Goal: Communication & Community: Answer question/provide support

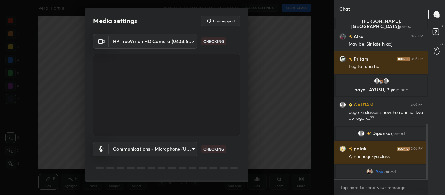
scroll to position [341, 0]
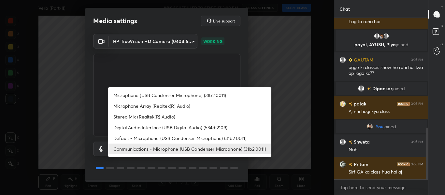
click at [187, 152] on body "1 2 3 4 5 6 7 C X Z C X Z E E Erase all H H Verb (Part-II) WAS SCHEDULED TO STA…" at bounding box center [222, 97] width 445 height 195
drag, startPoint x: 190, startPoint y: 140, endPoint x: 193, endPoint y: 143, distance: 4.8
click at [190, 140] on li "Default - Microphone (USB Condenser Microphone) (31b2:0011)" at bounding box center [189, 138] width 163 height 11
type input "default"
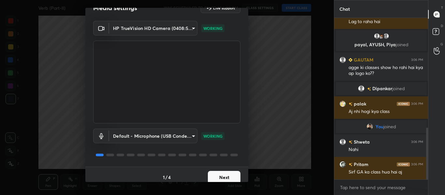
scroll to position [19, 0]
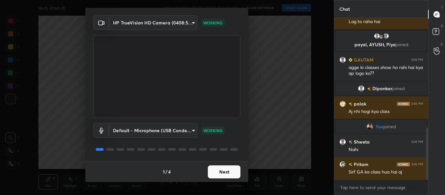
click at [223, 171] on button "Next" at bounding box center [224, 171] width 33 height 13
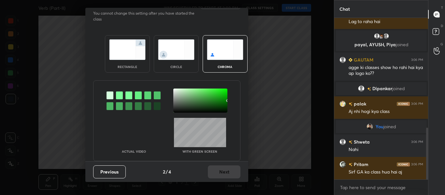
scroll to position [0, 0]
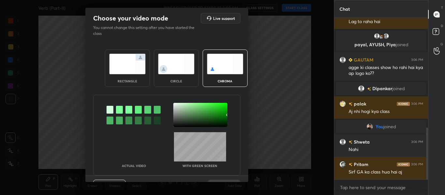
click at [223, 171] on div "Actual Video With green screen" at bounding box center [166, 135] width 147 height 81
click at [138, 66] on img at bounding box center [127, 64] width 36 height 21
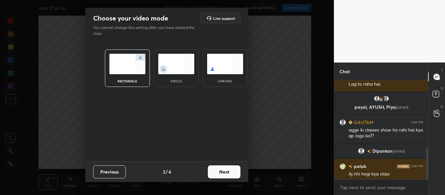
scroll to position [43, 92]
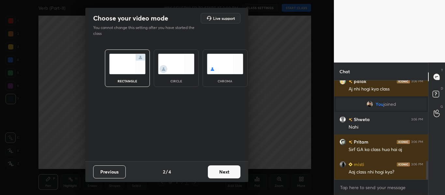
click at [239, 173] on button "Next" at bounding box center [224, 171] width 33 height 13
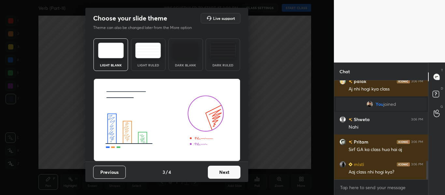
click at [239, 173] on div "Previous 3 / 4 Next" at bounding box center [166, 171] width 163 height 21
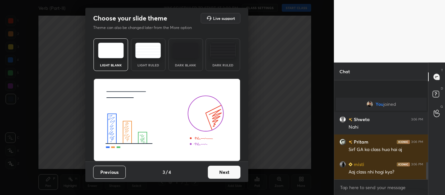
scroll to position [464, 0]
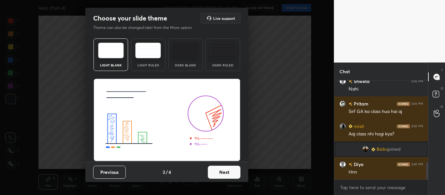
click at [233, 173] on button "Next" at bounding box center [224, 172] width 33 height 13
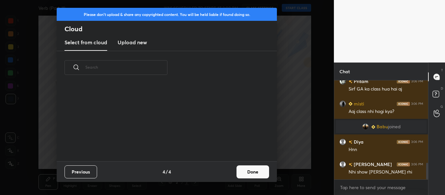
scroll to position [77, 209]
click at [257, 173] on button "Done" at bounding box center [252, 171] width 33 height 13
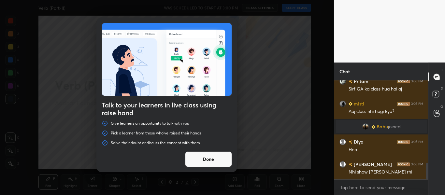
scroll to position [502, 0]
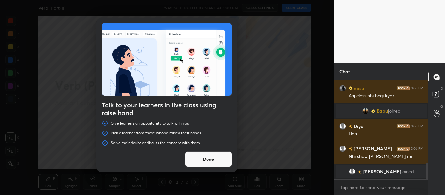
click at [200, 161] on button "Done" at bounding box center [208, 159] width 47 height 16
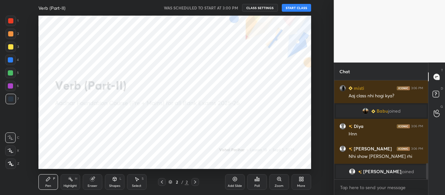
click at [290, 9] on button "START CLASS" at bounding box center [296, 8] width 29 height 8
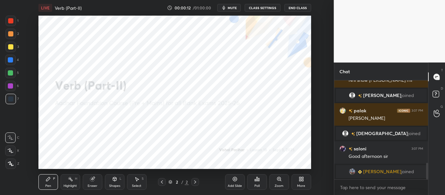
click at [7, 164] on div at bounding box center [11, 164] width 10 height 10
click at [13, 21] on div at bounding box center [10, 20] width 5 height 5
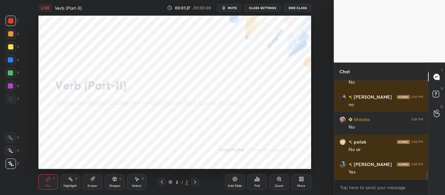
scroll to position [1103, 0]
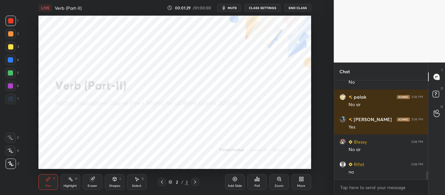
click at [300, 183] on div "More" at bounding box center [301, 182] width 20 height 16
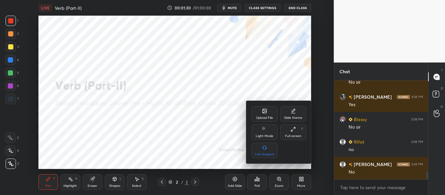
click at [266, 112] on icon at bounding box center [264, 111] width 4 height 4
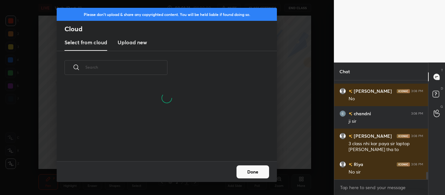
scroll to position [77, 209]
click at [133, 46] on new "Upload new" at bounding box center [132, 43] width 29 height 16
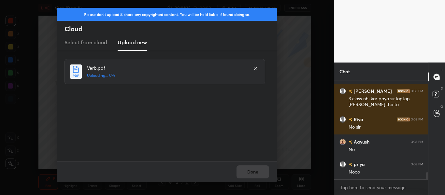
scroll to position [1266, 0]
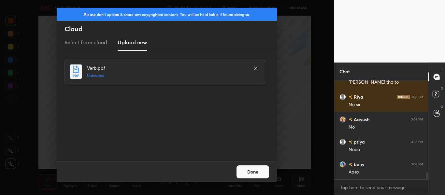
click at [256, 172] on button "Done" at bounding box center [252, 171] width 33 height 13
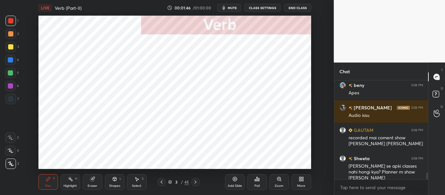
scroll to position [1361, 0]
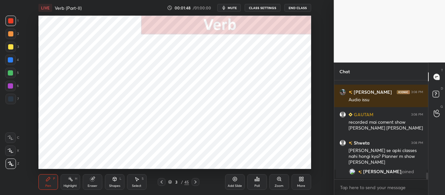
click at [196, 182] on icon at bounding box center [195, 181] width 2 height 3
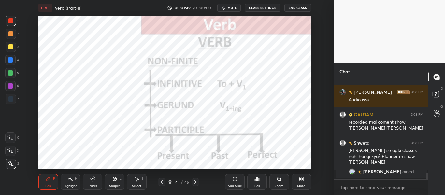
click at [196, 182] on icon at bounding box center [195, 181] width 2 height 3
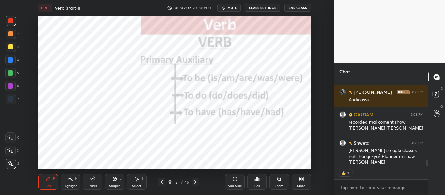
scroll to position [84, 92]
click at [198, 181] on icon at bounding box center [195, 181] width 5 height 5
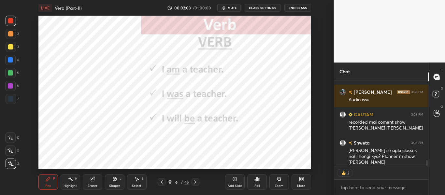
click at [198, 181] on icon at bounding box center [195, 181] width 5 height 5
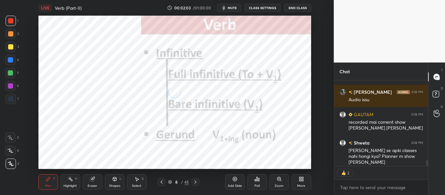
click at [198, 181] on icon at bounding box center [195, 181] width 5 height 5
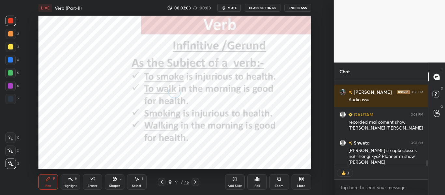
click at [198, 181] on icon at bounding box center [195, 181] width 5 height 5
click at [198, 181] on div at bounding box center [195, 182] width 8 height 8
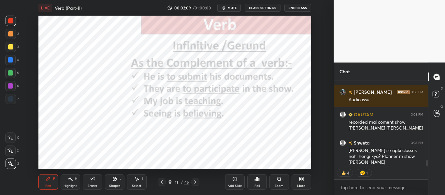
click at [198, 181] on div at bounding box center [195, 182] width 8 height 8
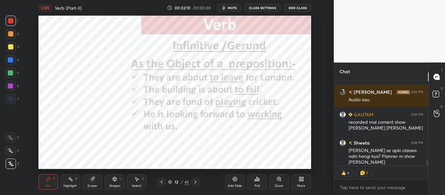
click at [198, 181] on div at bounding box center [195, 182] width 8 height 8
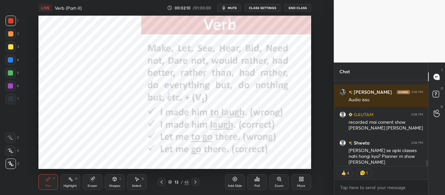
click at [198, 181] on div at bounding box center [195, 182] width 8 height 8
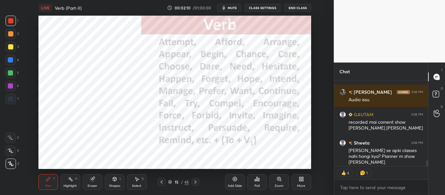
click at [198, 181] on div at bounding box center [195, 182] width 8 height 8
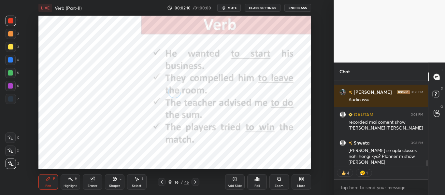
click at [199, 181] on div at bounding box center [195, 182] width 8 height 8
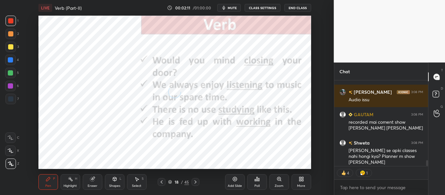
click at [199, 181] on div at bounding box center [195, 182] width 8 height 8
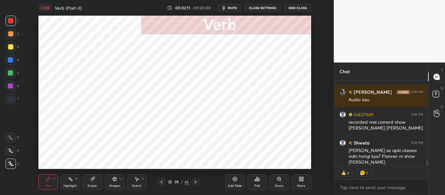
click at [199, 181] on div at bounding box center [195, 182] width 8 height 8
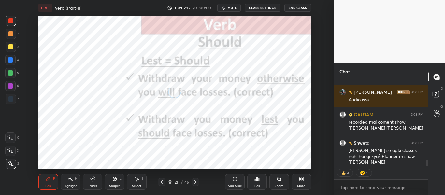
click at [199, 181] on div at bounding box center [195, 182] width 8 height 8
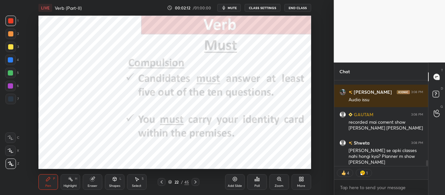
click at [199, 181] on div at bounding box center [195, 182] width 8 height 8
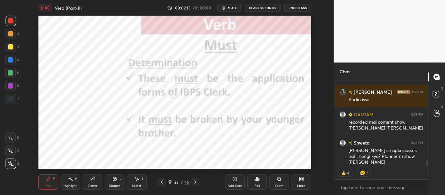
click at [199, 181] on div at bounding box center [195, 182] width 8 height 8
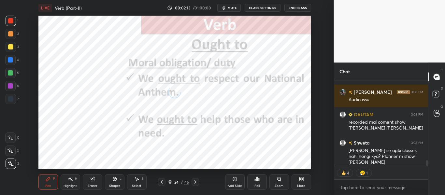
click at [199, 181] on div at bounding box center [195, 182] width 8 height 8
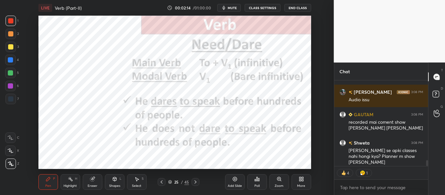
click at [199, 181] on div at bounding box center [195, 182] width 8 height 8
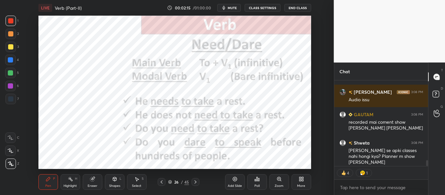
click at [199, 181] on div at bounding box center [195, 182] width 8 height 8
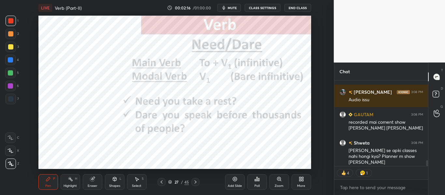
click at [199, 181] on div at bounding box center [195, 182] width 8 height 8
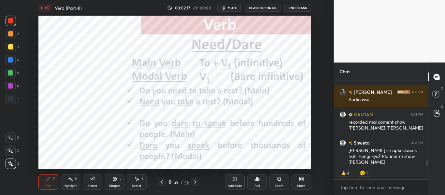
click at [199, 181] on div at bounding box center [195, 182] width 8 height 8
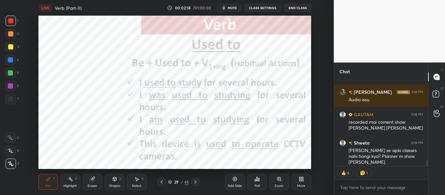
click at [199, 181] on div at bounding box center [195, 182] width 8 height 8
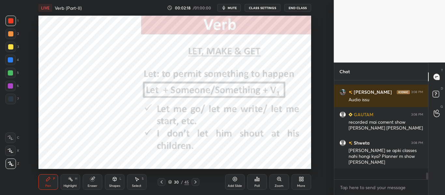
scroll to position [97, 92]
drag, startPoint x: 197, startPoint y: 180, endPoint x: 195, endPoint y: 176, distance: 4.7
click at [194, 186] on div "Pen P Highlight H Eraser Shapes L Select S 30 / 45 Add Slide Poll Zoom More" at bounding box center [174, 182] width 272 height 26
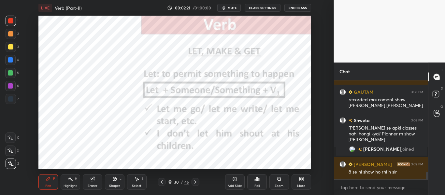
click at [197, 183] on icon at bounding box center [195, 181] width 5 height 5
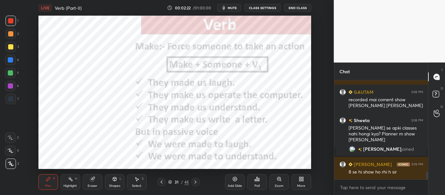
click at [197, 183] on icon at bounding box center [195, 181] width 5 height 5
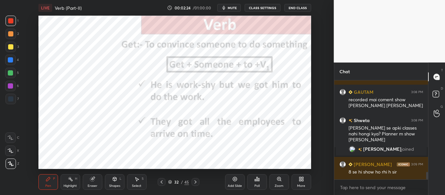
click at [162, 181] on icon at bounding box center [161, 181] width 5 height 5
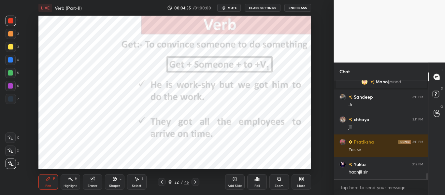
scroll to position [1528, 0]
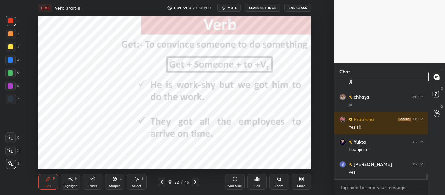
click at [194, 183] on icon at bounding box center [195, 181] width 5 height 5
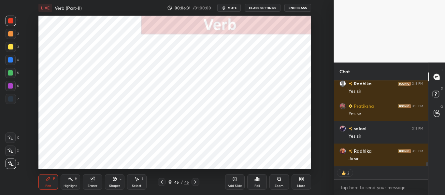
scroll to position [1732, 0]
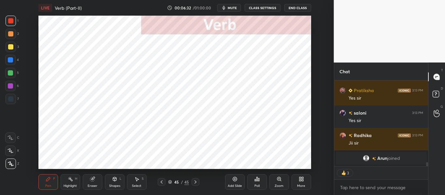
click at [236, 177] on icon at bounding box center [234, 179] width 4 height 4
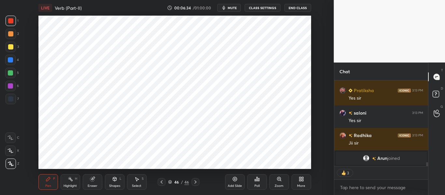
click at [299, 176] on icon at bounding box center [300, 178] width 5 height 5
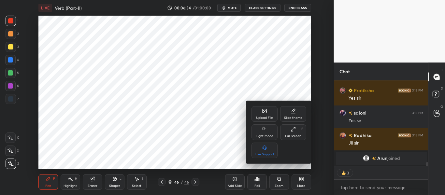
click at [269, 116] on div "Upload File" at bounding box center [264, 117] width 17 height 3
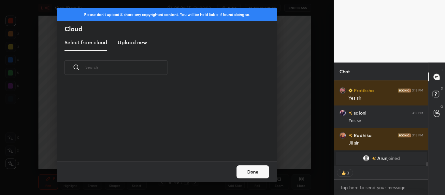
scroll to position [77, 209]
click at [136, 44] on h3 "Upload new" at bounding box center [132, 42] width 29 height 8
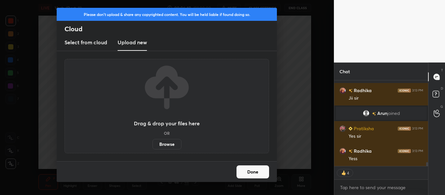
scroll to position [1723, 0]
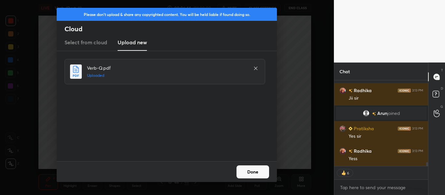
click at [256, 174] on button "Done" at bounding box center [252, 171] width 33 height 13
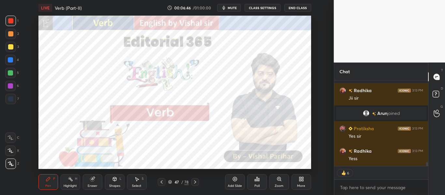
click at [196, 184] on icon at bounding box center [194, 181] width 5 height 5
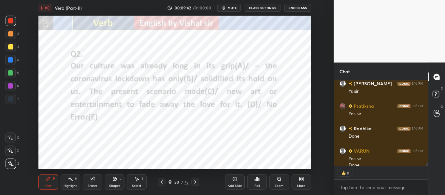
scroll to position [2080, 0]
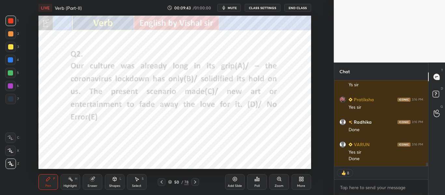
click at [257, 184] on div "Poll" at bounding box center [256, 185] width 5 height 3
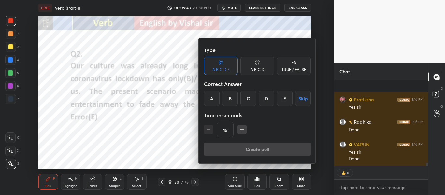
scroll to position [2125, 0]
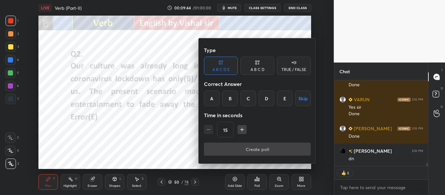
click at [261, 105] on div "D" at bounding box center [266, 98] width 16 height 16
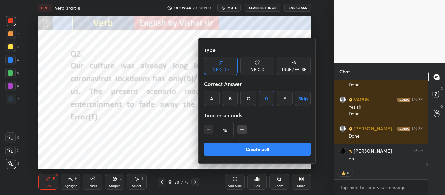
click at [274, 141] on div "Type A B C D E A B C D TRUE / FALSE Correct Answer A B C D E Skip Time in secon…" at bounding box center [257, 93] width 107 height 99
click at [274, 147] on button "Create poll" at bounding box center [257, 149] width 107 height 13
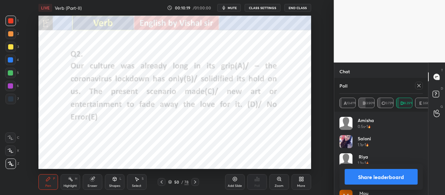
scroll to position [2092, 0]
click at [419, 88] on icon at bounding box center [418, 85] width 5 height 5
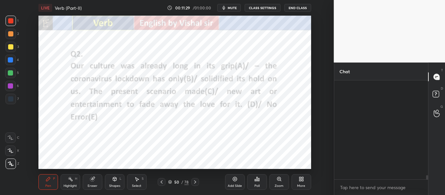
scroll to position [2209, 0]
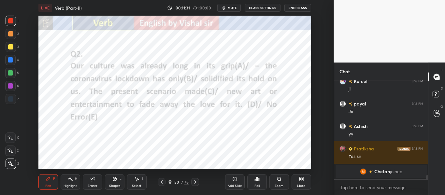
click at [199, 182] on div "50 / 78" at bounding box center [178, 182] width 93 height 8
click at [195, 182] on icon at bounding box center [194, 181] width 5 height 5
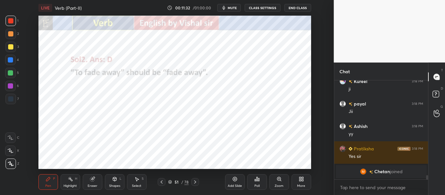
scroll to position [2181, 0]
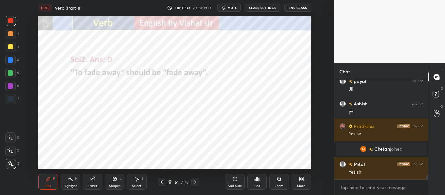
click at [195, 182] on icon at bounding box center [194, 181] width 5 height 5
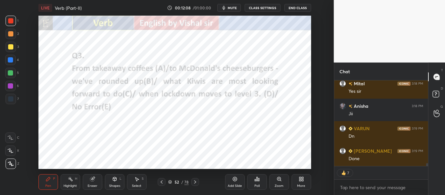
scroll to position [2285, 0]
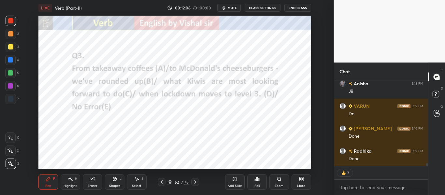
click at [262, 182] on div "Poll" at bounding box center [257, 182] width 20 height 16
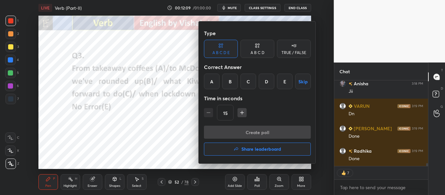
click at [253, 84] on div "C" at bounding box center [248, 82] width 16 height 16
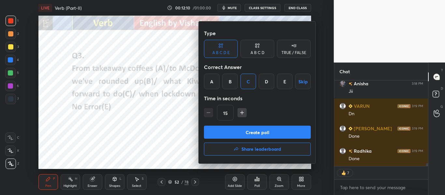
click at [268, 134] on button "Create poll" at bounding box center [257, 132] width 107 height 13
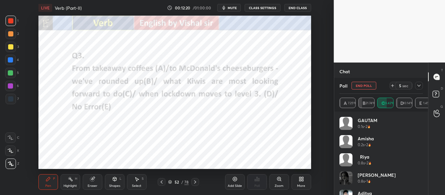
scroll to position [2328, 0]
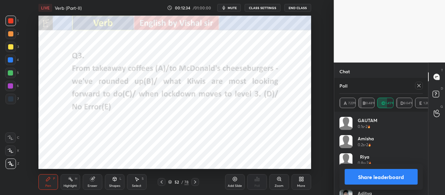
click at [419, 88] on icon at bounding box center [418, 85] width 5 height 5
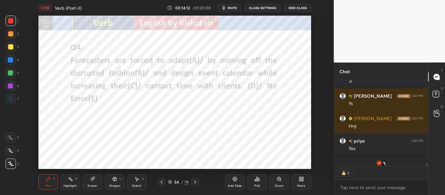
scroll to position [2409, 0]
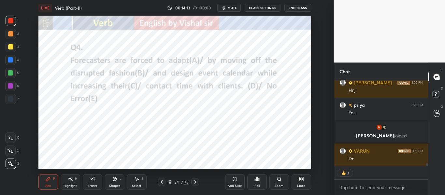
click at [255, 184] on div "Poll" at bounding box center [256, 185] width 5 height 3
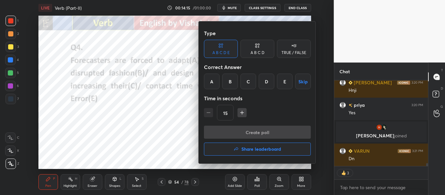
click at [216, 79] on div "A" at bounding box center [212, 82] width 16 height 16
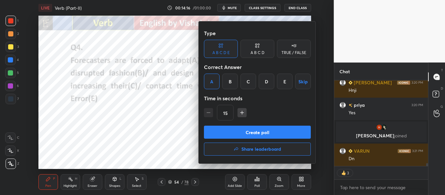
click at [252, 134] on button "Create poll" at bounding box center [257, 132] width 107 height 13
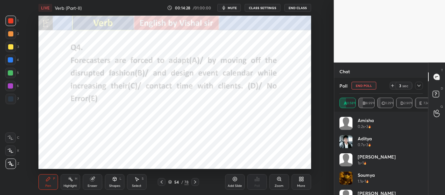
scroll to position [2468, 0]
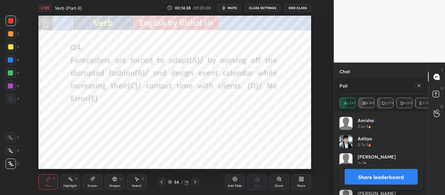
click at [419, 86] on icon at bounding box center [418, 85] width 5 height 5
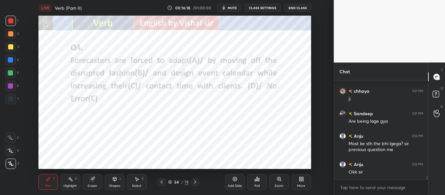
scroll to position [2541, 0]
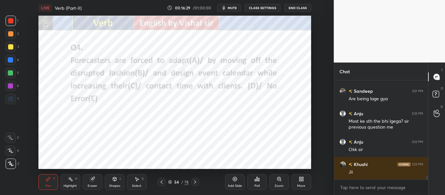
click at [11, 60] on div at bounding box center [10, 59] width 5 height 5
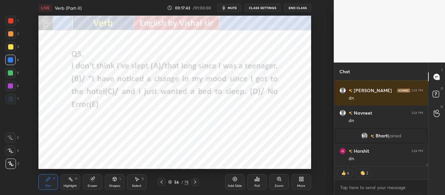
scroll to position [2659, 0]
click at [255, 186] on div "Poll" at bounding box center [256, 185] width 5 height 3
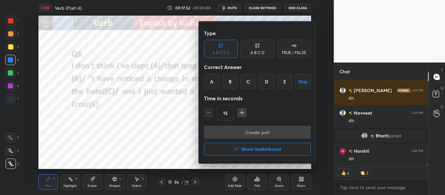
click at [267, 83] on div "D" at bounding box center [266, 82] width 16 height 16
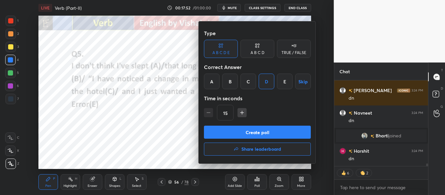
click at [272, 132] on button "Create poll" at bounding box center [257, 132] width 107 height 13
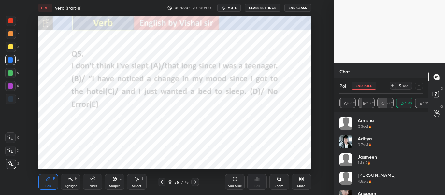
scroll to position [2695, 0]
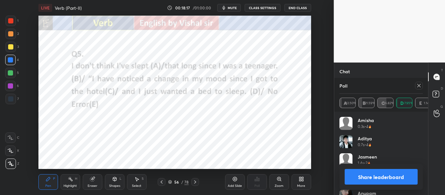
click at [415, 87] on div at bounding box center [419, 86] width 8 height 8
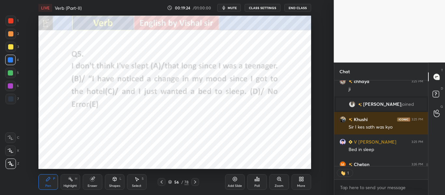
scroll to position [84, 92]
click at [196, 182] on icon at bounding box center [194, 181] width 5 height 5
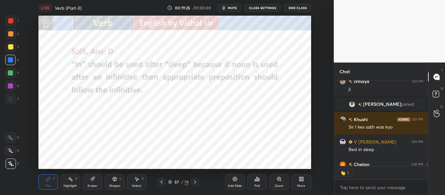
click at [9, 19] on div at bounding box center [10, 20] width 5 height 5
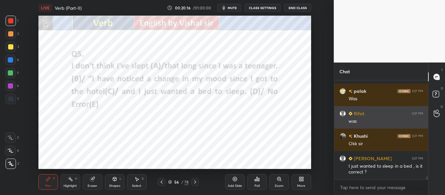
scroll to position [3067, 0]
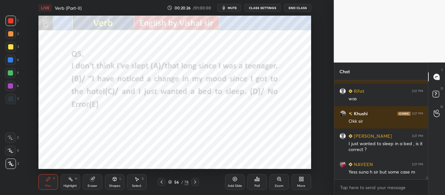
click at [197, 183] on icon at bounding box center [194, 181] width 5 height 5
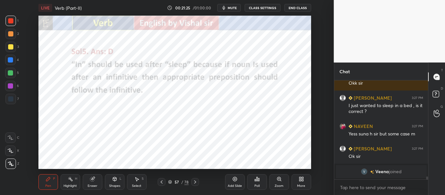
scroll to position [3032, 0]
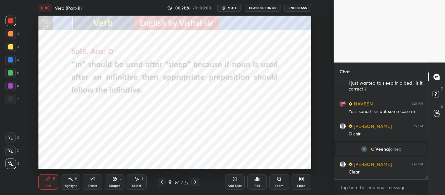
click at [162, 184] on icon at bounding box center [161, 181] width 5 height 5
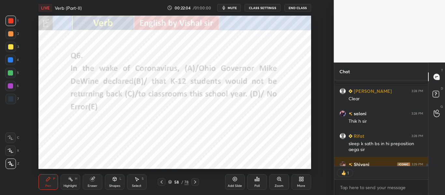
scroll to position [84, 92]
click at [259, 182] on div "Poll" at bounding box center [257, 182] width 20 height 16
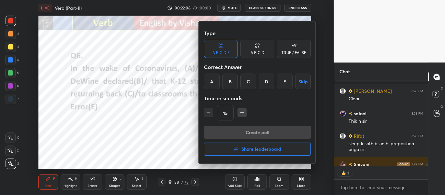
click at [248, 83] on div "C" at bounding box center [248, 82] width 16 height 16
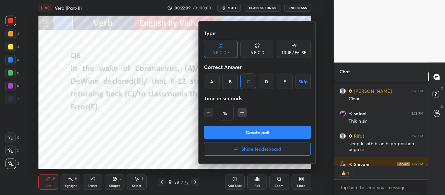
click at [277, 129] on button "Create poll" at bounding box center [257, 132] width 107 height 13
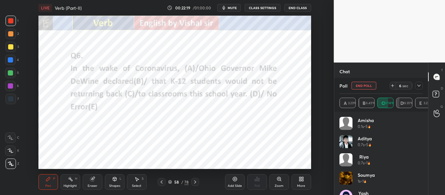
scroll to position [3178, 0]
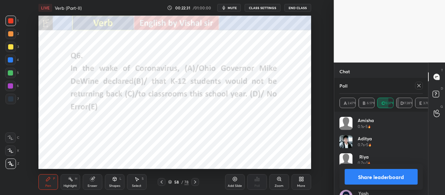
click at [422, 86] on div "Poll A 2.47% B 6.17% C 70.37% D 17.28% E 3.70%" at bounding box center [381, 95] width 94 height 34
click at [420, 86] on icon at bounding box center [418, 85] width 5 height 5
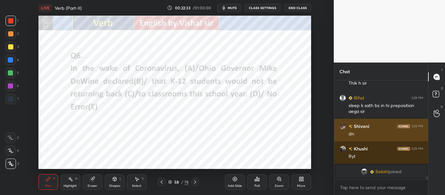
scroll to position [43, 92]
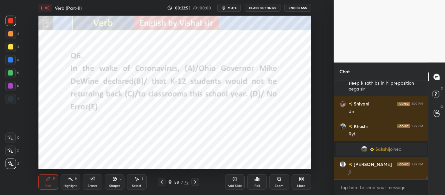
click at [194, 183] on icon at bounding box center [194, 181] width 5 height 5
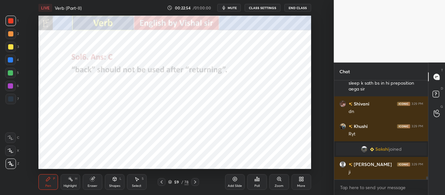
click at [194, 184] on icon at bounding box center [194, 181] width 5 height 5
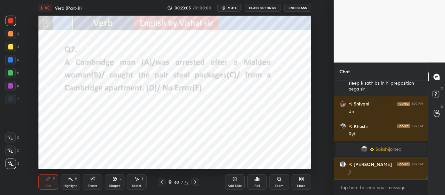
click at [230, 7] on span "mute" at bounding box center [232, 8] width 9 height 5
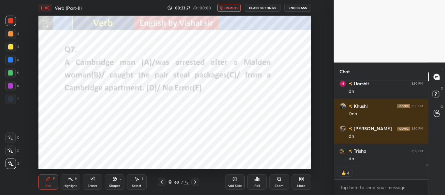
scroll to position [3264, 0]
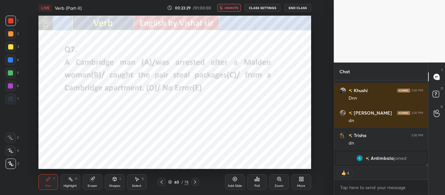
click at [231, 6] on span "unmute" at bounding box center [231, 8] width 14 height 5
click at [261, 178] on div "Poll" at bounding box center [257, 182] width 20 height 16
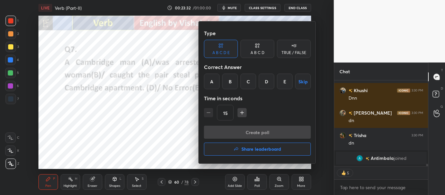
click at [250, 86] on div "C" at bounding box center [248, 82] width 16 height 16
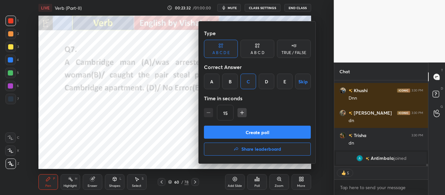
click at [261, 130] on button "Create poll" at bounding box center [257, 132] width 107 height 13
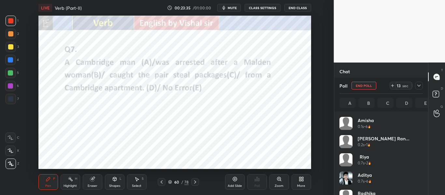
scroll to position [76, 81]
click at [419, 86] on icon at bounding box center [418, 85] width 5 height 5
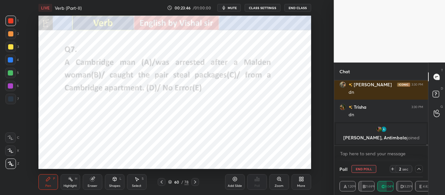
scroll to position [3292, 0]
click at [365, 168] on button "End Poll" at bounding box center [363, 169] width 25 height 8
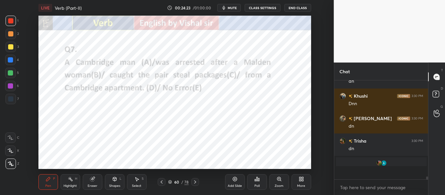
scroll to position [3259, 0]
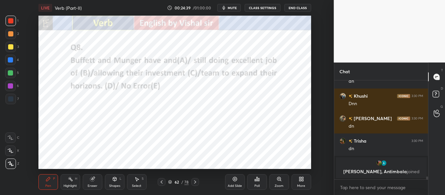
click at [223, 7] on icon "button" at bounding box center [223, 7] width 5 height 5
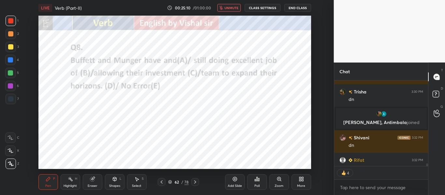
type textarea "x"
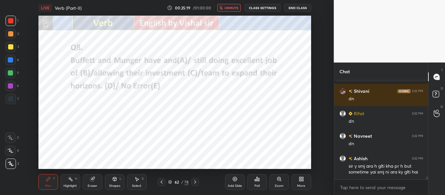
click at [233, 8] on span "unmute" at bounding box center [231, 8] width 14 height 5
click at [254, 182] on div "Poll" at bounding box center [257, 182] width 20 height 16
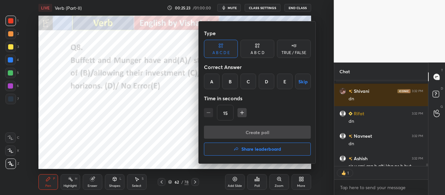
click at [207, 81] on div "A" at bounding box center [212, 82] width 16 height 16
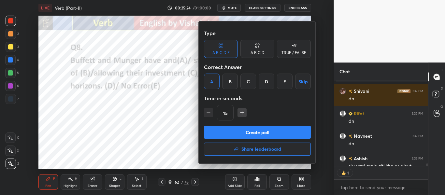
click at [266, 130] on button "Create poll" at bounding box center [257, 132] width 107 height 13
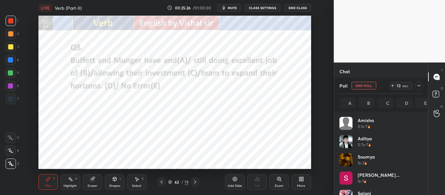
scroll to position [76, 81]
click at [418, 89] on div at bounding box center [419, 86] width 8 height 8
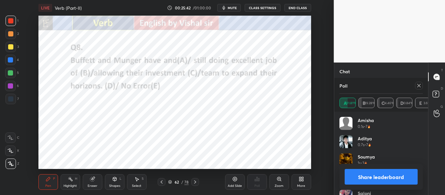
click at [416, 86] on icon at bounding box center [418, 85] width 5 height 5
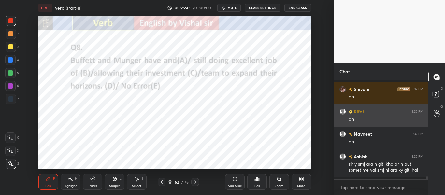
scroll to position [3305, 0]
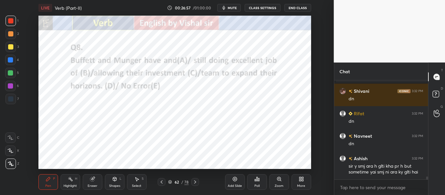
click at [194, 181] on icon at bounding box center [194, 181] width 5 height 5
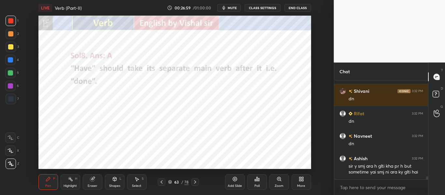
click at [194, 181] on icon at bounding box center [194, 181] width 5 height 5
click at [252, 184] on div "Poll" at bounding box center [257, 182] width 20 height 16
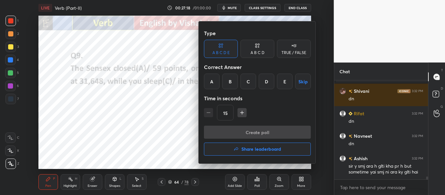
click at [250, 81] on div "C" at bounding box center [248, 82] width 16 height 16
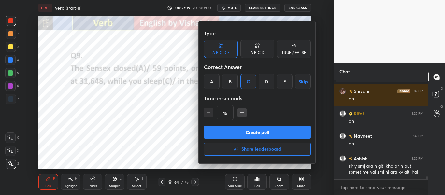
click at [290, 133] on button "Create poll" at bounding box center [257, 132] width 107 height 13
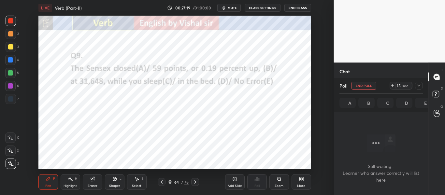
scroll to position [9, 92]
click at [418, 89] on div at bounding box center [419, 86] width 8 height 8
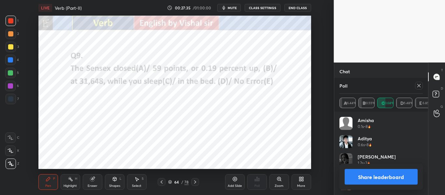
scroll to position [76, 81]
click at [420, 88] on icon at bounding box center [418, 85] width 5 height 5
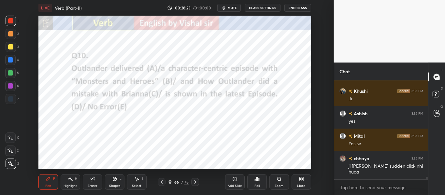
scroll to position [3491, 0]
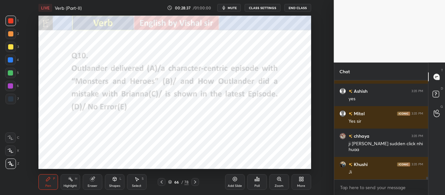
click at [236, 4] on button "mute" at bounding box center [228, 8] width 23 height 8
click at [226, 10] on span "unmute" at bounding box center [231, 8] width 14 height 5
click at [256, 182] on div "Poll" at bounding box center [257, 182] width 20 height 16
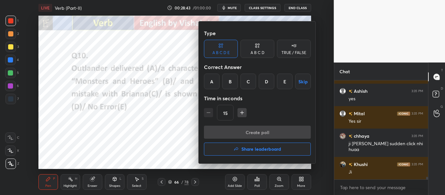
click at [249, 87] on div "C" at bounding box center [248, 82] width 16 height 16
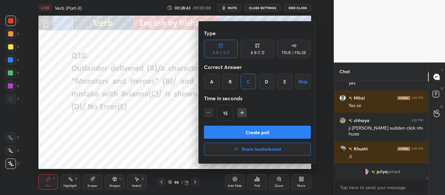
click at [273, 132] on button "Create poll" at bounding box center [257, 132] width 107 height 13
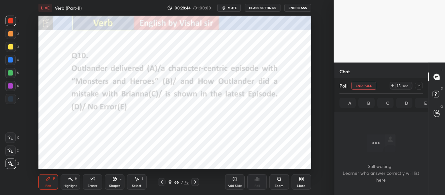
scroll to position [9, 92]
click at [418, 86] on icon at bounding box center [418, 86] width 3 height 2
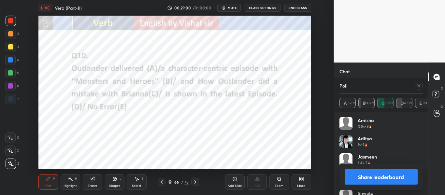
scroll to position [3497, 0]
click at [420, 86] on icon at bounding box center [418, 85] width 5 height 5
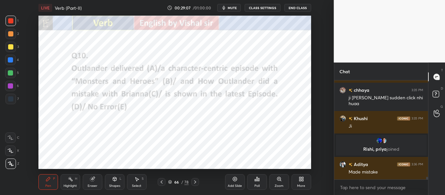
scroll to position [3464, 0]
click at [9, 59] on div at bounding box center [10, 59] width 5 height 5
click at [10, 22] on div at bounding box center [10, 20] width 5 height 5
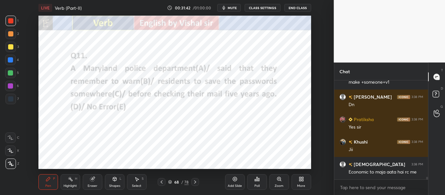
scroll to position [3882, 0]
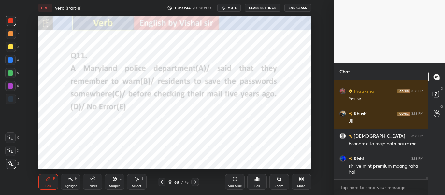
click at [254, 181] on icon at bounding box center [256, 178] width 5 height 5
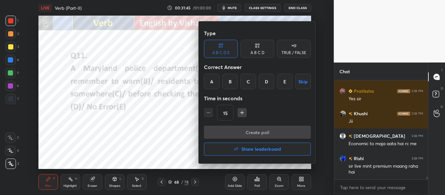
click at [230, 78] on div "B" at bounding box center [230, 82] width 16 height 16
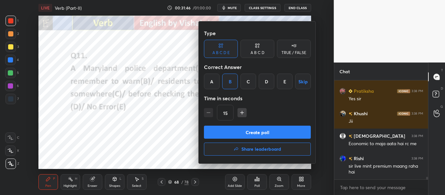
click at [255, 129] on button "Create poll" at bounding box center [257, 132] width 107 height 13
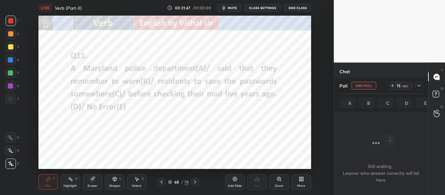
scroll to position [9, 92]
click at [419, 86] on icon at bounding box center [418, 86] width 3 height 2
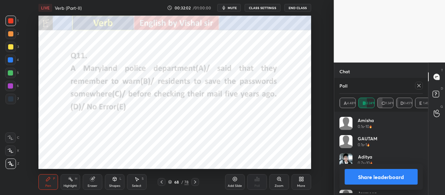
scroll to position [76, 81]
click at [418, 88] on icon at bounding box center [418, 85] width 5 height 5
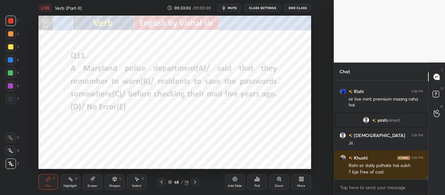
scroll to position [3827, 0]
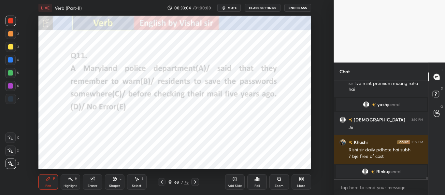
click at [196, 182] on icon at bounding box center [194, 181] width 5 height 5
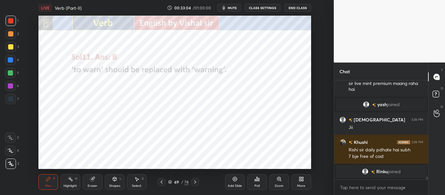
click at [195, 183] on icon at bounding box center [194, 181] width 5 height 5
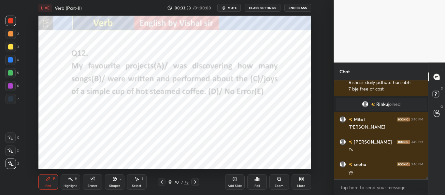
scroll to position [3899, 0]
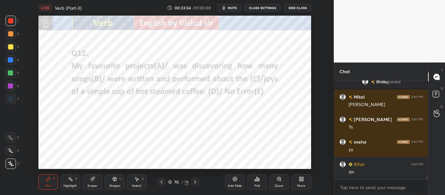
click at [260, 187] on div "Poll" at bounding box center [257, 182] width 20 height 16
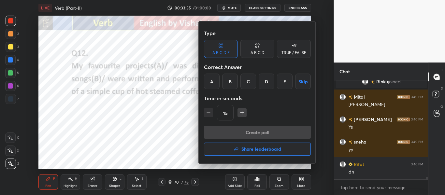
click at [268, 82] on div "D" at bounding box center [266, 82] width 16 height 16
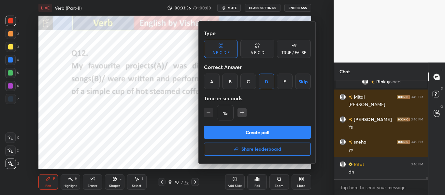
click at [282, 129] on button "Create poll" at bounding box center [257, 132] width 107 height 13
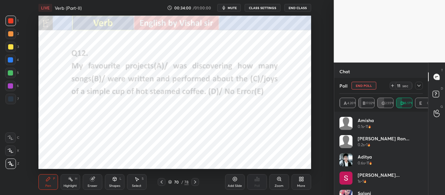
scroll to position [3977, 0]
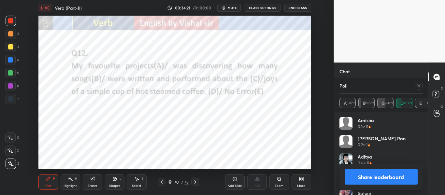
click at [421, 87] on icon at bounding box center [418, 85] width 5 height 5
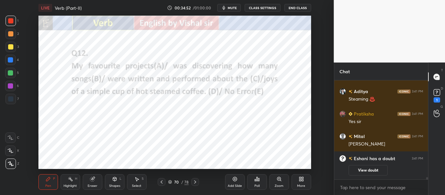
scroll to position [3982, 0]
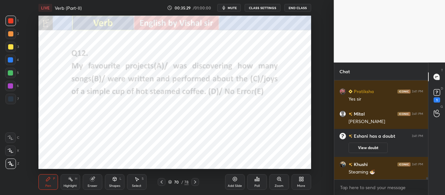
click at [367, 148] on button "View doubt" at bounding box center [367, 148] width 39 height 10
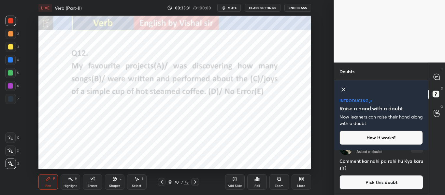
click at [344, 88] on icon at bounding box center [343, 90] width 8 height 8
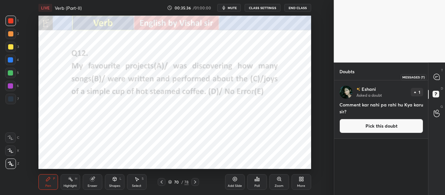
click at [437, 76] on icon at bounding box center [436, 76] width 3 height 0
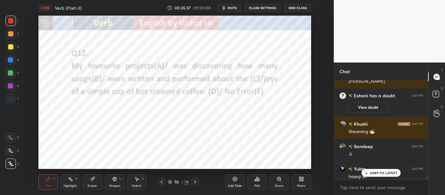
scroll to position [4166, 0]
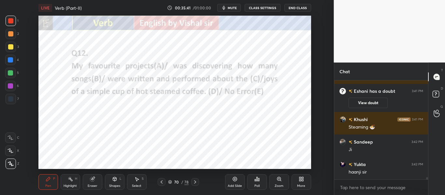
click at [195, 183] on icon at bounding box center [195, 181] width 2 height 3
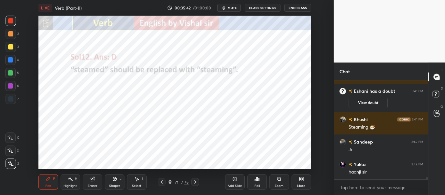
click at [196, 183] on icon at bounding box center [194, 181] width 5 height 5
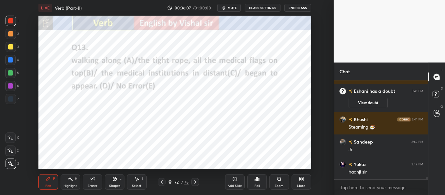
click at [258, 179] on icon at bounding box center [258, 179] width 1 height 3
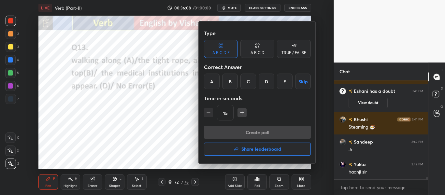
click at [211, 76] on div "A" at bounding box center [212, 82] width 16 height 16
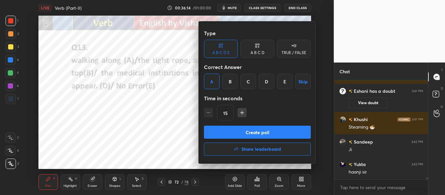
click at [295, 132] on button "Create poll" at bounding box center [257, 132] width 107 height 13
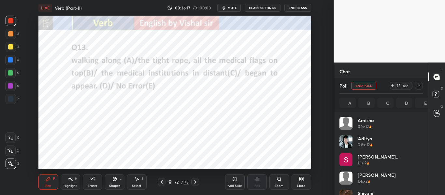
scroll to position [76, 81]
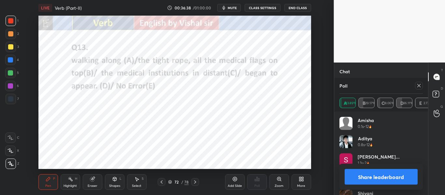
click at [418, 86] on icon at bounding box center [418, 85] width 5 height 5
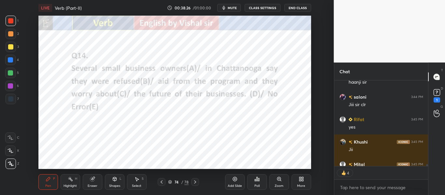
scroll to position [84, 92]
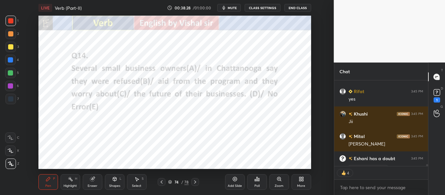
click at [263, 183] on div "Poll" at bounding box center [257, 182] width 20 height 16
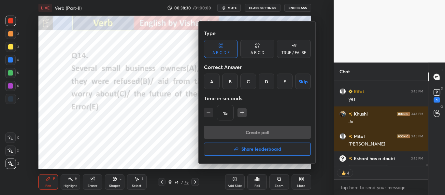
click at [232, 83] on div "B" at bounding box center [230, 82] width 16 height 16
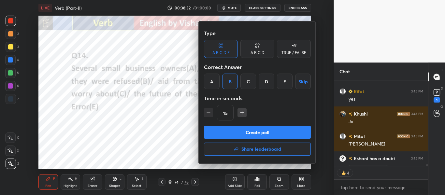
click at [282, 129] on button "Create poll" at bounding box center [257, 132] width 107 height 13
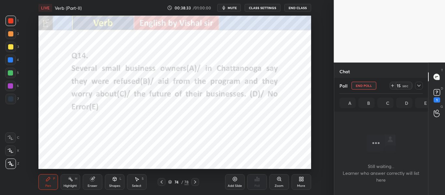
scroll to position [4153, 0]
click at [416, 86] on icon at bounding box center [418, 85] width 5 height 5
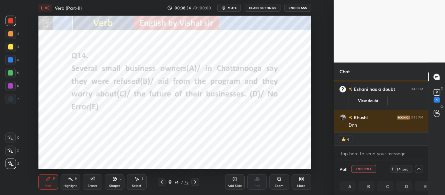
scroll to position [4169, 0]
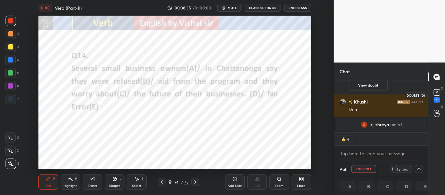
click at [436, 90] on rect at bounding box center [436, 93] width 6 height 6
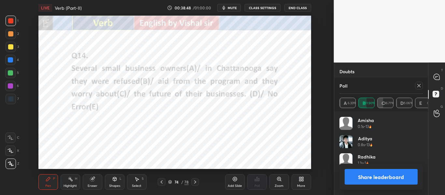
scroll to position [76, 81]
click at [415, 89] on div at bounding box center [417, 86] width 10 height 8
click at [419, 85] on icon at bounding box center [418, 85] width 5 height 5
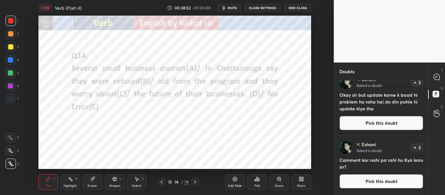
scroll to position [9, 0]
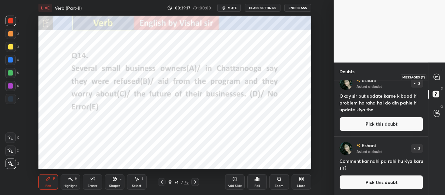
click at [433, 76] on icon at bounding box center [436, 77] width 7 height 7
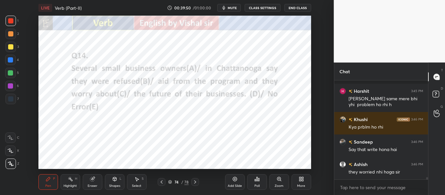
scroll to position [4278, 0]
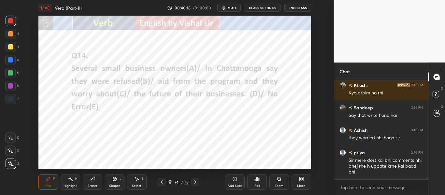
click at [12, 62] on div at bounding box center [10, 59] width 5 height 5
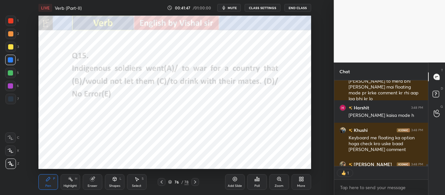
scroll to position [84, 92]
click at [252, 181] on div "Poll" at bounding box center [257, 182] width 20 height 16
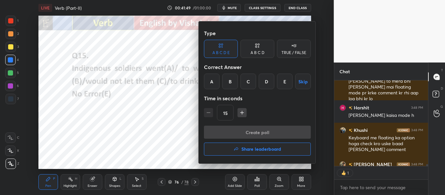
click at [268, 86] on div "D" at bounding box center [266, 82] width 16 height 16
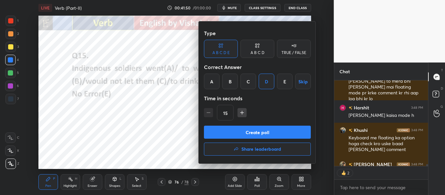
click at [261, 132] on button "Create poll" at bounding box center [257, 132] width 107 height 13
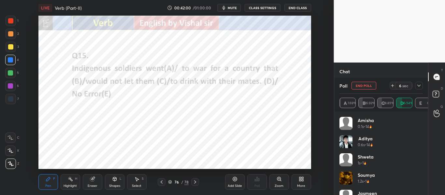
scroll to position [4389, 0]
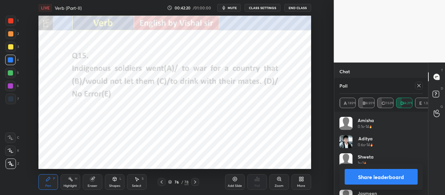
click at [418, 87] on icon at bounding box center [418, 85] width 5 height 5
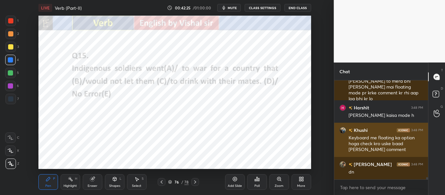
scroll to position [4377, 0]
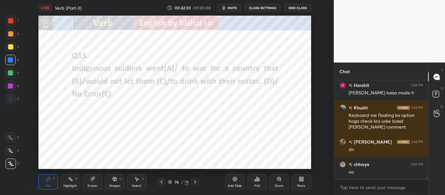
click at [195, 182] on icon at bounding box center [194, 181] width 5 height 5
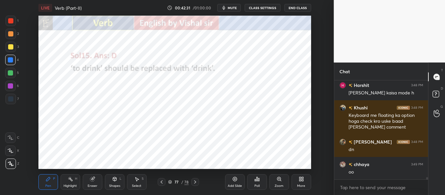
click at [195, 182] on icon at bounding box center [194, 181] width 5 height 5
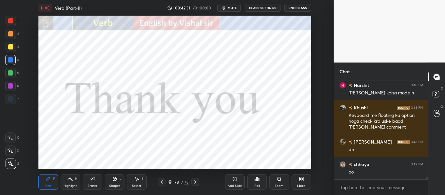
click at [195, 182] on icon at bounding box center [194, 181] width 5 height 5
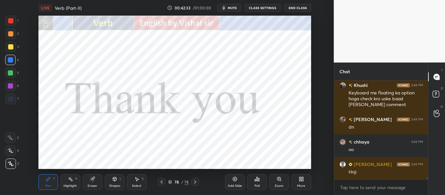
click at [298, 181] on div "More" at bounding box center [301, 182] width 20 height 16
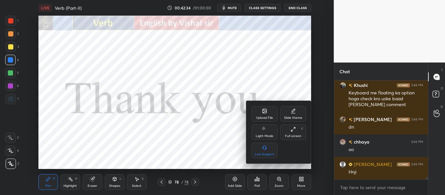
click at [266, 120] on div "Upload File" at bounding box center [264, 114] width 26 height 16
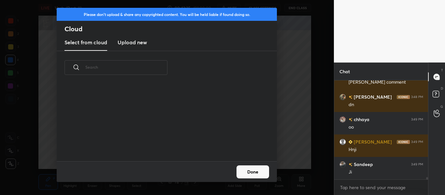
click at [131, 41] on h3 "Upload new" at bounding box center [132, 42] width 29 height 8
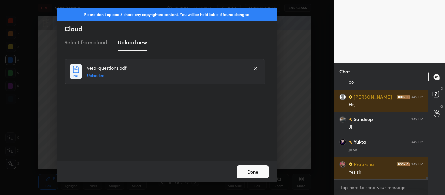
click at [251, 171] on button "Done" at bounding box center [252, 171] width 33 height 13
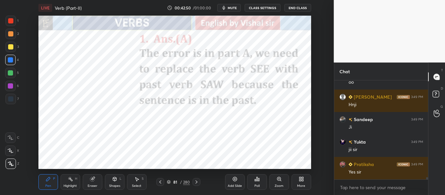
click at [169, 181] on icon at bounding box center [169, 182] width 4 height 4
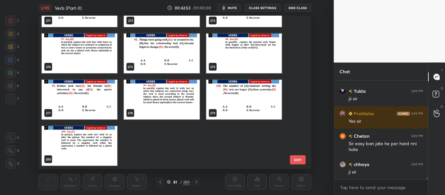
click at [66, 137] on img "grid" at bounding box center [80, 146] width 76 height 40
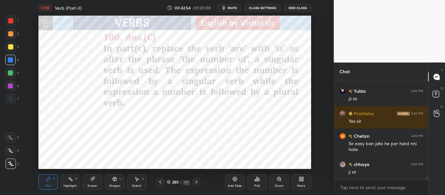
click at [66, 137] on img "grid" at bounding box center [80, 146] width 76 height 40
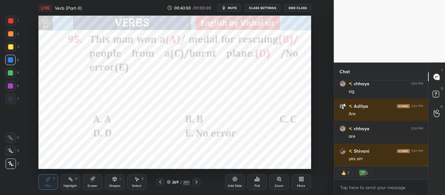
scroll to position [4644, 0]
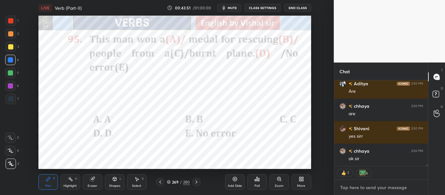
type textarea "x"
click at [376, 186] on textarea at bounding box center [381, 187] width 84 height 10
paste textarea "👉Drive: [URL][DOMAIN_NAME]"
type textarea "👉Drive: [URL][DOMAIN_NAME]"
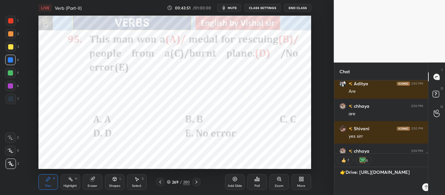
scroll to position [113, 92]
type textarea "x"
type textarea "👉Drive: [URL][DOMAIN_NAME]"
type textarea "x"
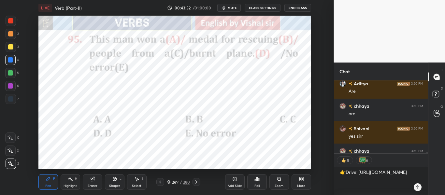
click at [418, 188] on icon at bounding box center [417, 187] width 5 height 5
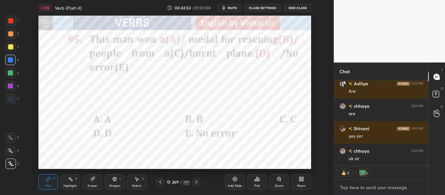
scroll to position [4698, 0]
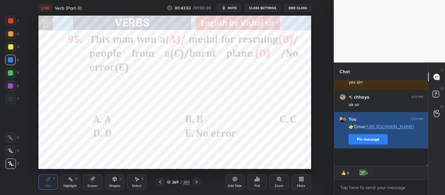
click at [356, 145] on button "Pin message" at bounding box center [367, 139] width 39 height 10
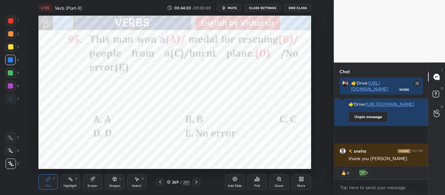
scroll to position [4761, 0]
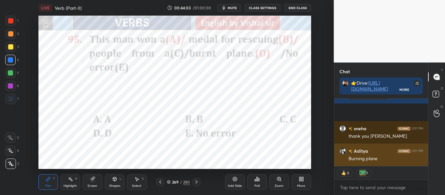
type textarea "x"
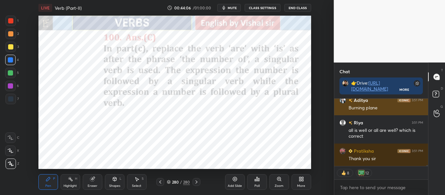
scroll to position [4834, 0]
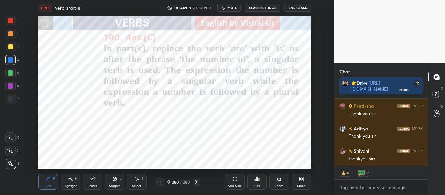
click at [235, 181] on icon at bounding box center [234, 178] width 5 height 5
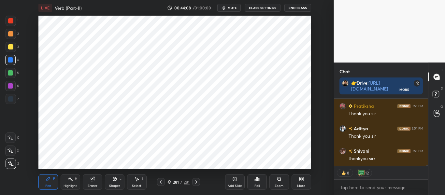
scroll to position [4879, 0]
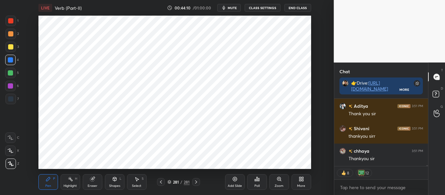
click at [11, 24] on div at bounding box center [11, 21] width 10 height 10
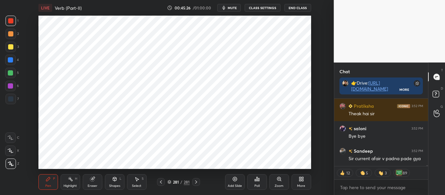
scroll to position [5161, 0]
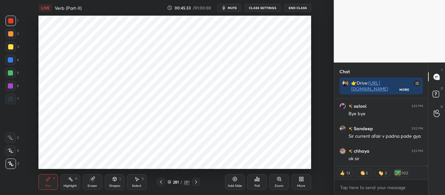
click at [298, 8] on button "End Class" at bounding box center [297, 8] width 27 height 8
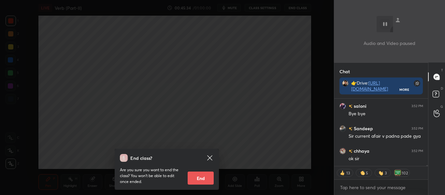
click at [207, 180] on button "End" at bounding box center [200, 178] width 26 height 13
type textarea "x"
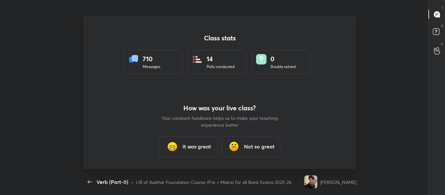
scroll to position [153, 402]
